Goal: Check status: Check status

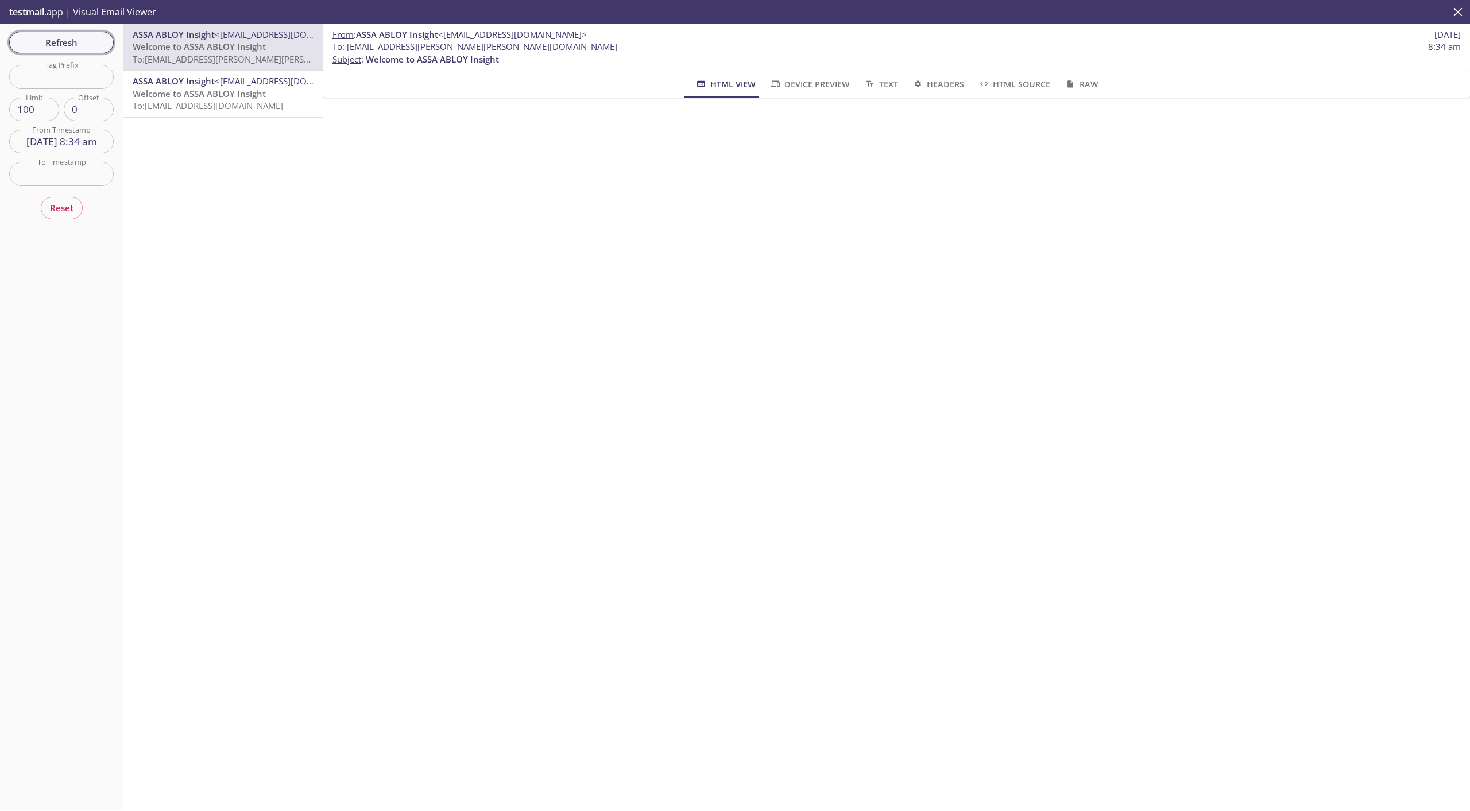
scroll to position [117, 0]
click at [83, 42] on span "Refresh" at bounding box center [61, 42] width 86 height 15
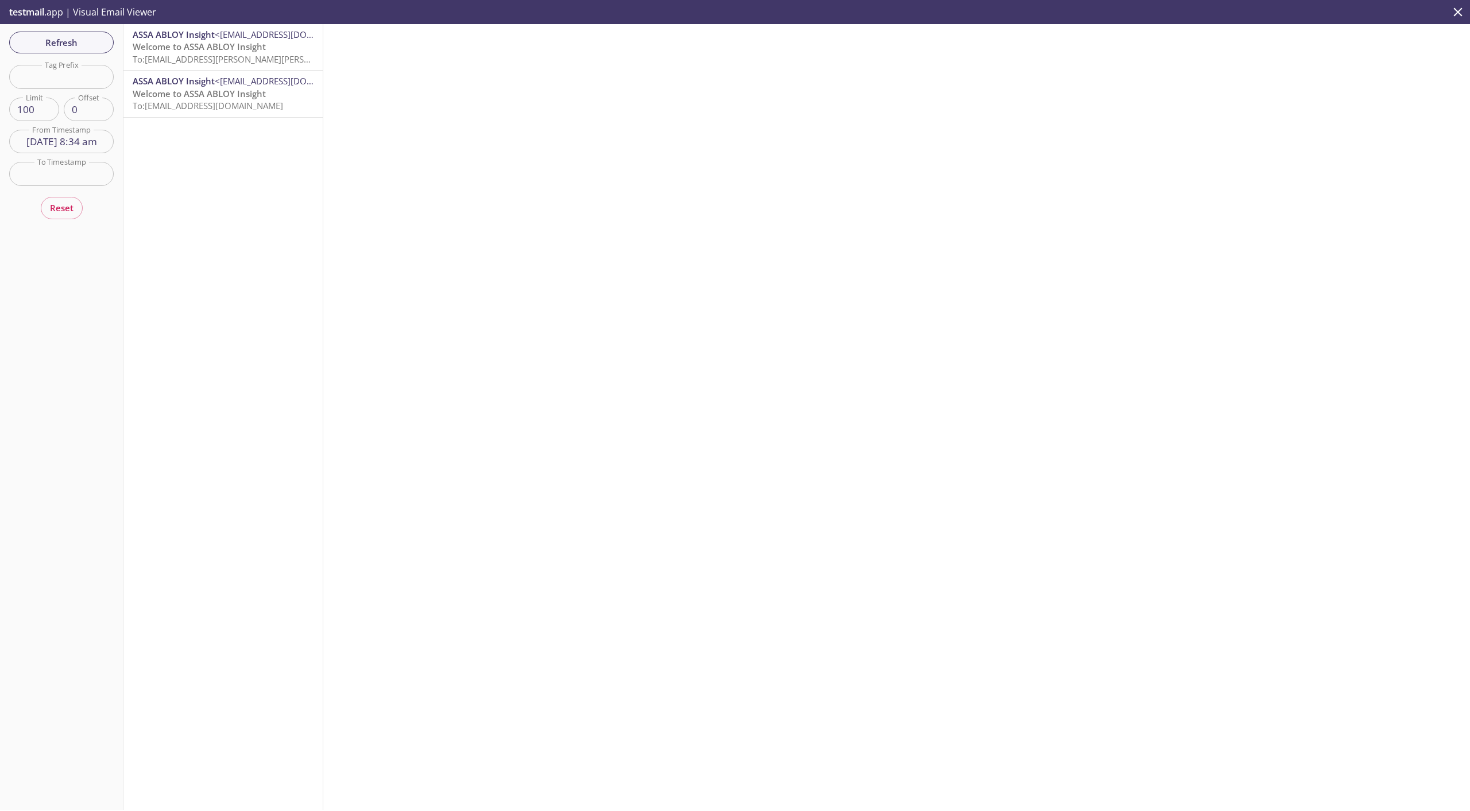
click at [77, 144] on input "[DATE] 8:34 am" at bounding box center [61, 142] width 105 height 24
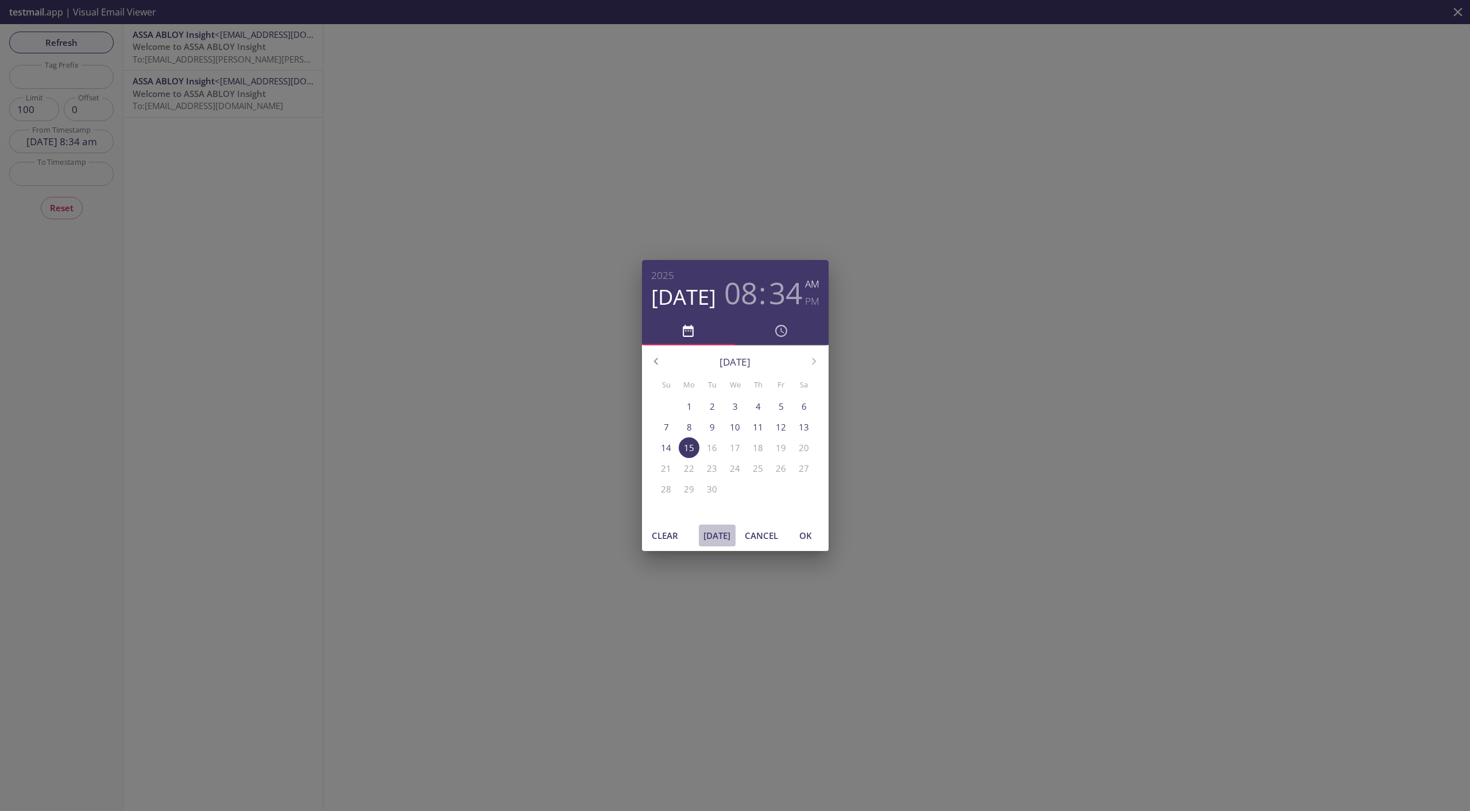
click at [726, 531] on span "[DATE]" at bounding box center [718, 535] width 28 height 15
click at [809, 534] on span "OK" at bounding box center [806, 535] width 28 height 15
type input "[DATE] 11:00 am"
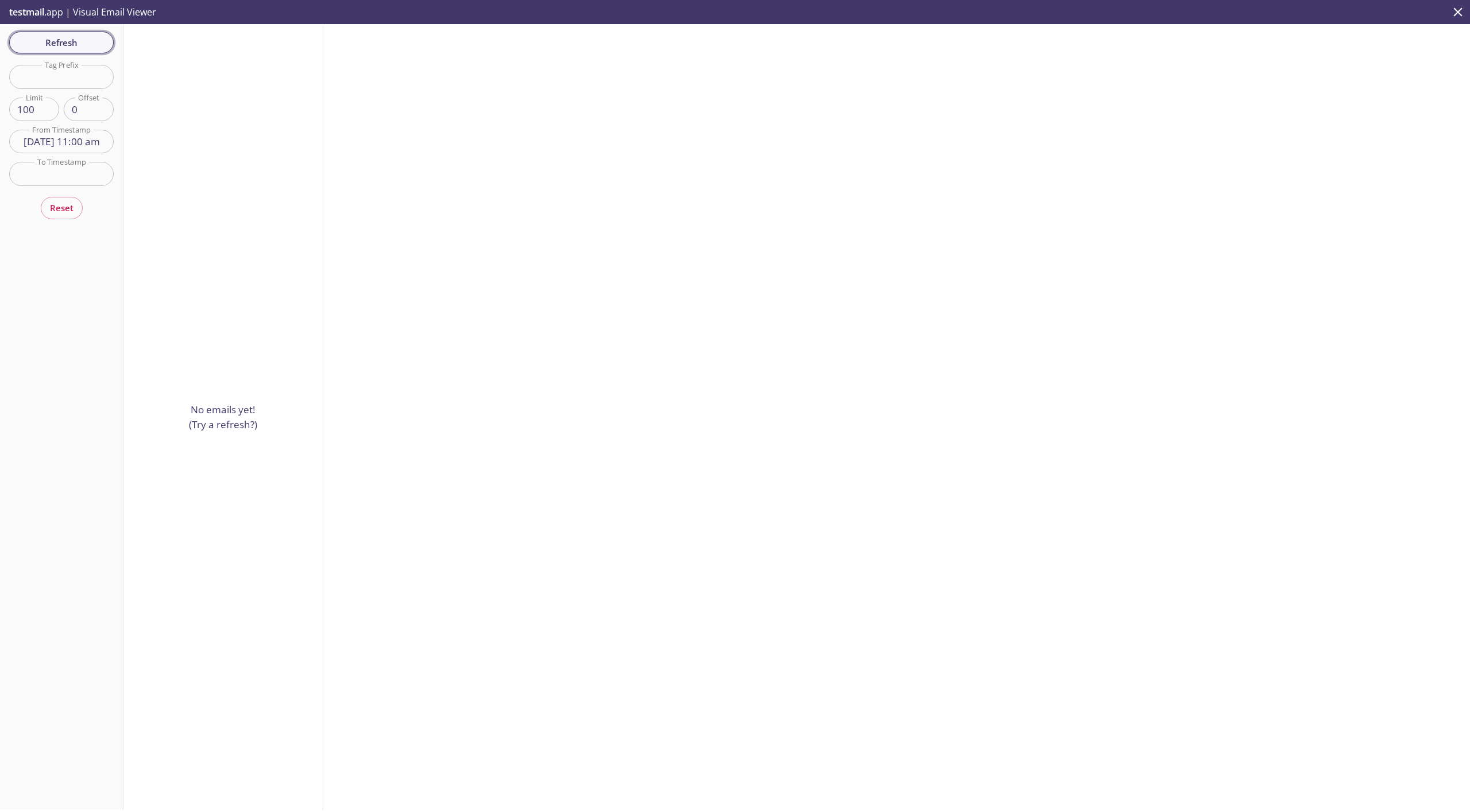
click at [61, 41] on span "Refresh" at bounding box center [61, 42] width 86 height 15
click at [63, 41] on div "Refresh Filters Tag Prefix Tag Prefix Limit 100 Limit Offset 0 Offset From Time…" at bounding box center [61, 417] width 123 height 786
click at [63, 42] on span "Refresh" at bounding box center [61, 42] width 86 height 15
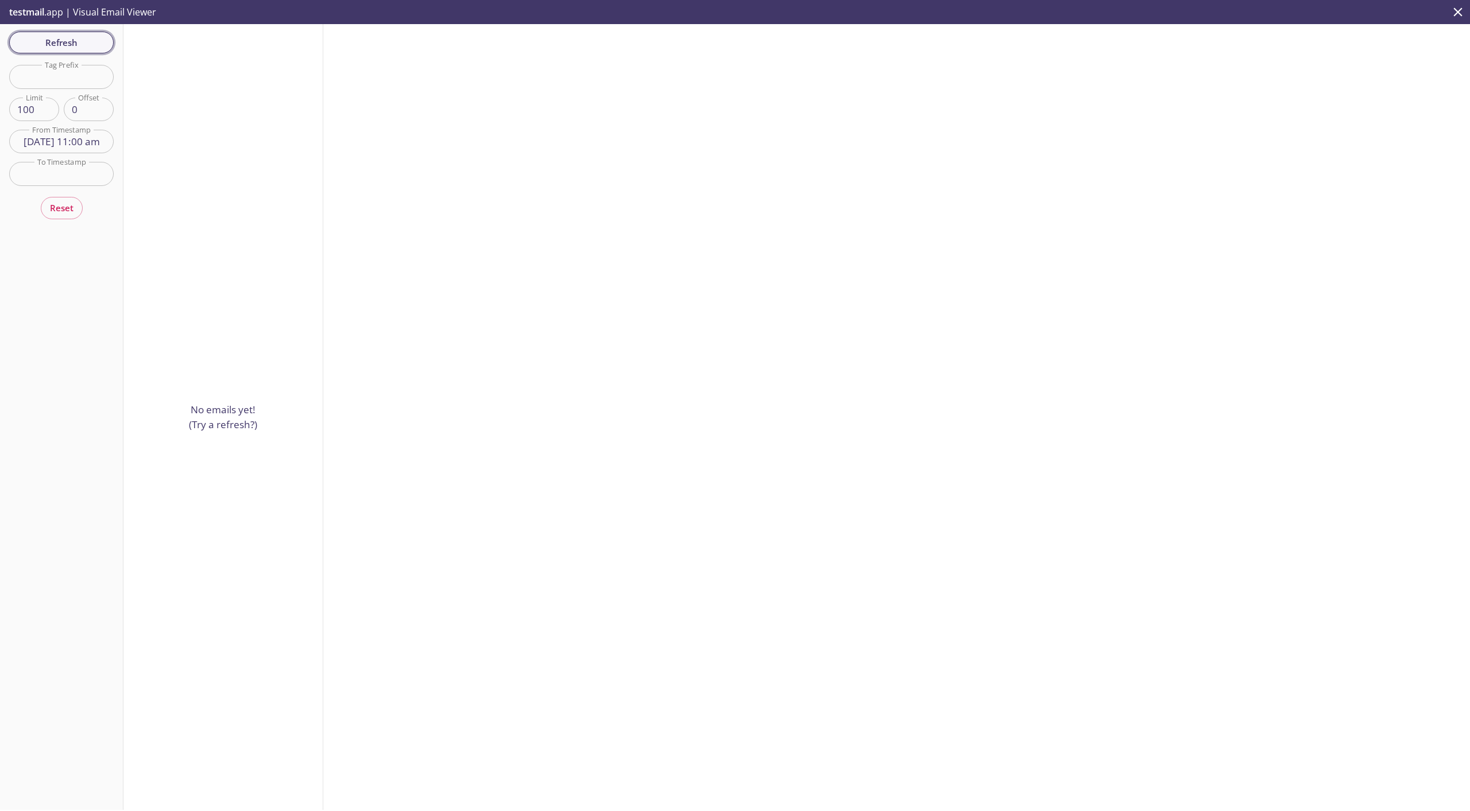
click at [51, 41] on span "Refresh" at bounding box center [61, 42] width 86 height 15
